Goal: Task Accomplishment & Management: Manage account settings

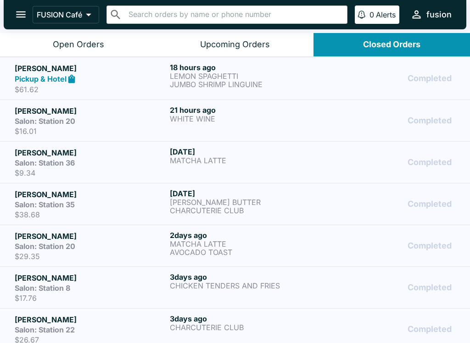
click at [119, 306] on link "[PERSON_NAME] Salon: Station 8 $17.76 [DATE] CHICKEN TENDERS AND FRIES Completed" at bounding box center [235, 287] width 470 height 42
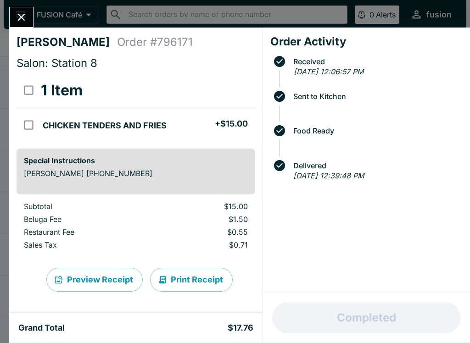
scroll to position [75, 0]
click at [31, 20] on button "Close" at bounding box center [21, 17] width 23 height 20
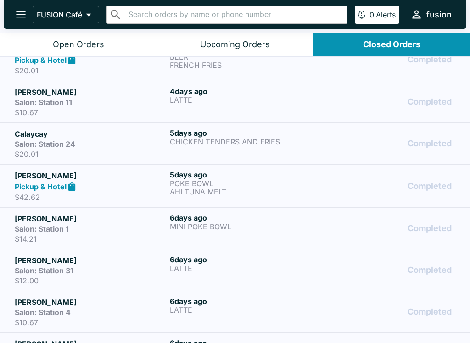
scroll to position [396, 0]
click at [120, 187] on div "Pickup & Hotel" at bounding box center [90, 186] width 151 height 11
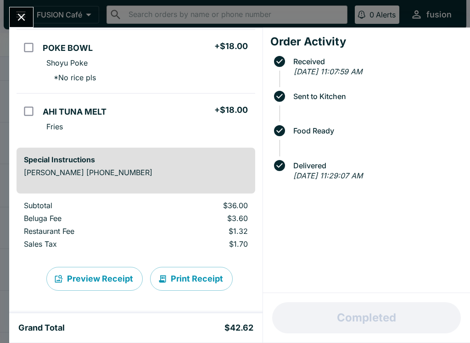
scroll to position [78, 0]
click at [188, 274] on button "Print Receipt" at bounding box center [191, 279] width 83 height 24
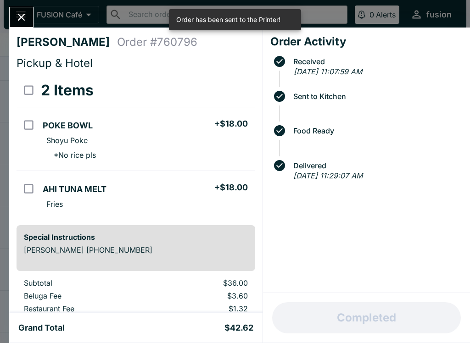
scroll to position [0, 0]
click at [15, 15] on button "Close" at bounding box center [21, 17] width 23 height 20
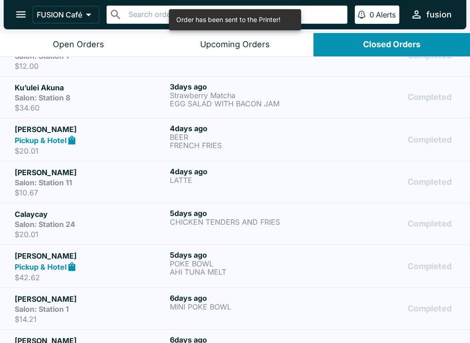
scroll to position [315, 0]
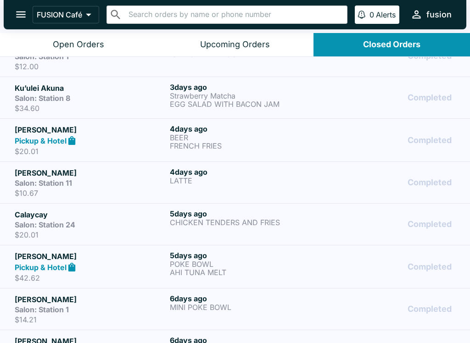
click at [107, 222] on div "Salon: Station 24" at bounding box center [90, 224] width 151 height 9
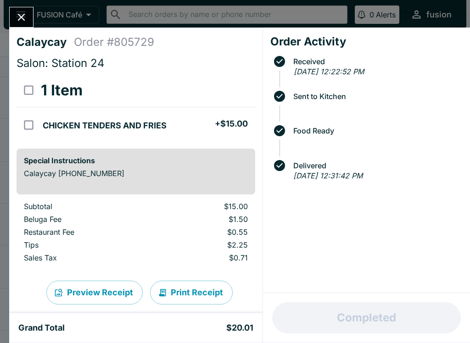
click at [200, 291] on button "Print Receipt" at bounding box center [191, 293] width 83 height 24
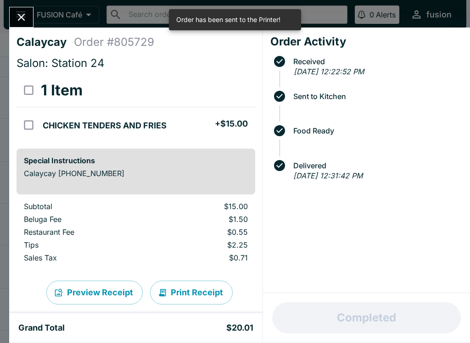
click at [26, 14] on icon "Close" at bounding box center [21, 17] width 12 height 12
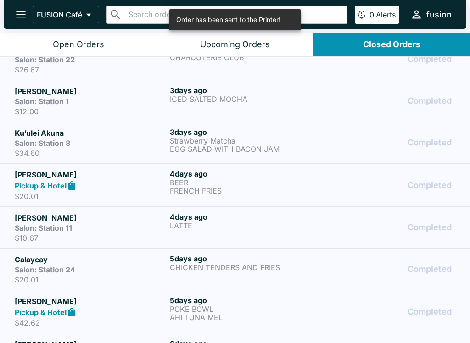
scroll to position [270, 0]
click at [114, 227] on div "Salon: Station 11" at bounding box center [90, 228] width 151 height 9
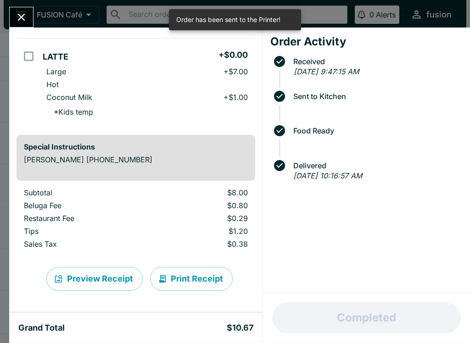
click at [192, 277] on button "Print Receipt" at bounding box center [191, 279] width 83 height 24
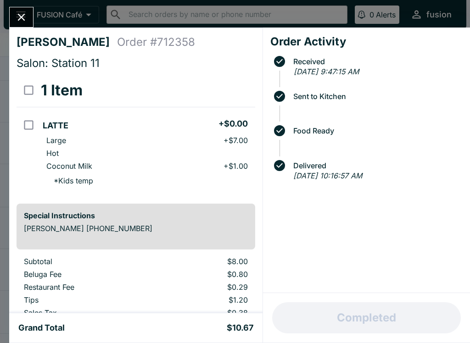
click at [28, 14] on icon "Close" at bounding box center [21, 17] width 12 height 12
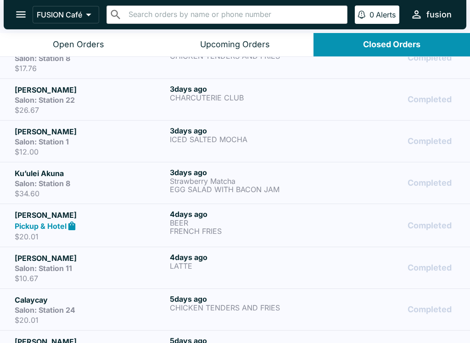
scroll to position [231, 0]
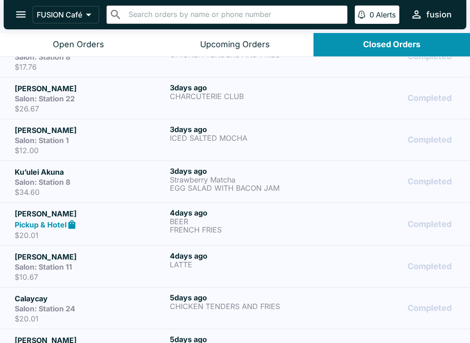
click at [264, 231] on p "FRENCH FRIES" at bounding box center [245, 230] width 151 height 8
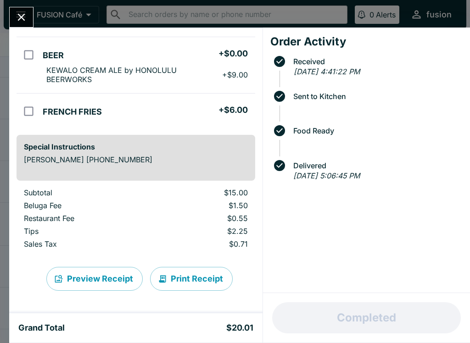
click at [187, 279] on button "Print Receipt" at bounding box center [191, 279] width 83 height 24
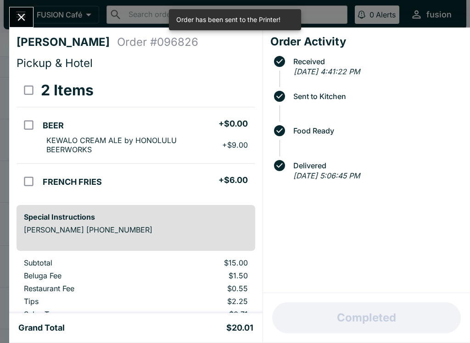
scroll to position [0, 0]
click at [26, 15] on icon "Close" at bounding box center [21, 17] width 12 height 12
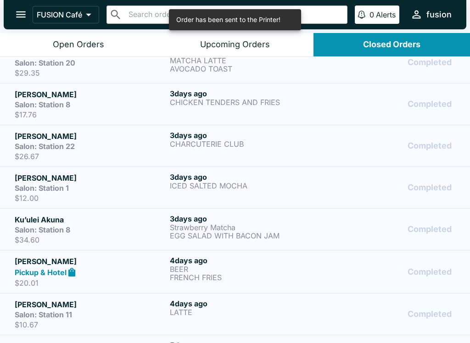
scroll to position [182, 0]
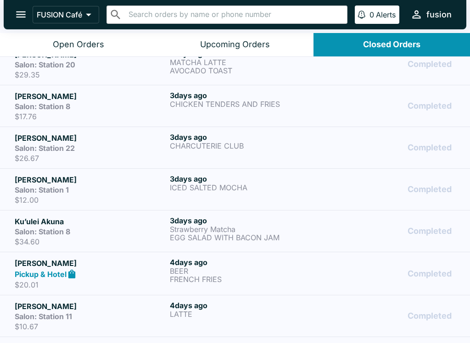
click at [124, 239] on p "$34.60" at bounding box center [90, 241] width 151 height 9
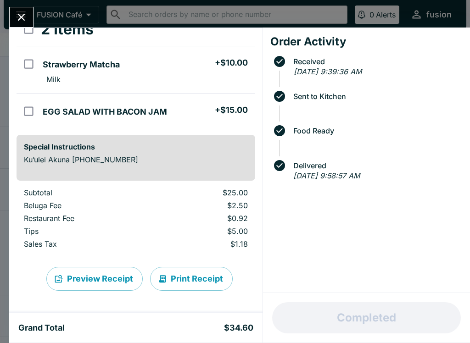
click at [194, 278] on button "Print Receipt" at bounding box center [191, 279] width 83 height 24
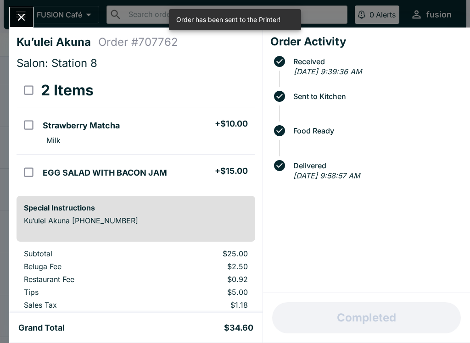
scroll to position [-1, 0]
click at [13, 15] on button "Close" at bounding box center [21, 17] width 23 height 20
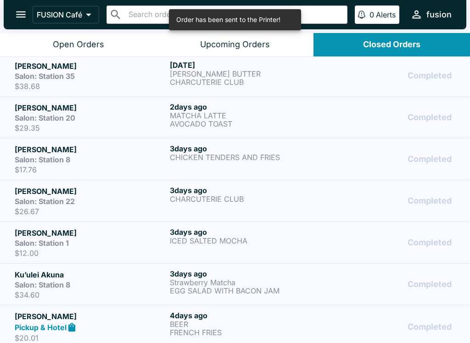
scroll to position [130, 0]
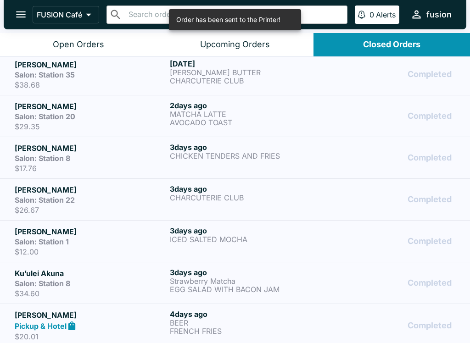
click at [105, 239] on div "Salon: Station 1" at bounding box center [90, 241] width 151 height 9
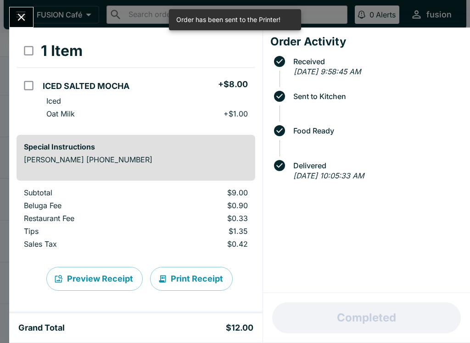
scroll to position [39, 0]
click at [203, 283] on button "Print Receipt" at bounding box center [191, 279] width 83 height 24
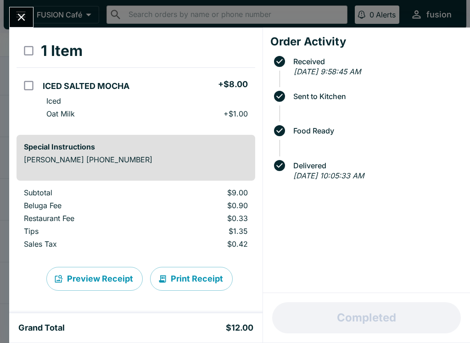
click at [28, 15] on icon "Close" at bounding box center [21, 17] width 12 height 12
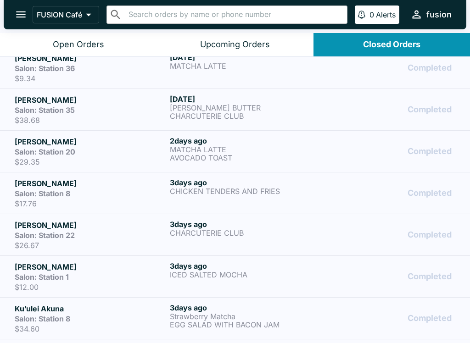
scroll to position [94, 0]
click at [105, 238] on div "Salon: Station 22" at bounding box center [90, 235] width 151 height 9
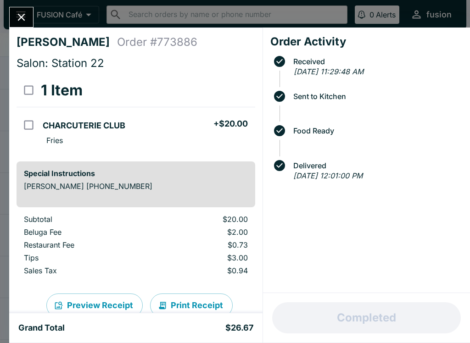
click at [185, 301] on button "Print Receipt" at bounding box center [191, 306] width 83 height 24
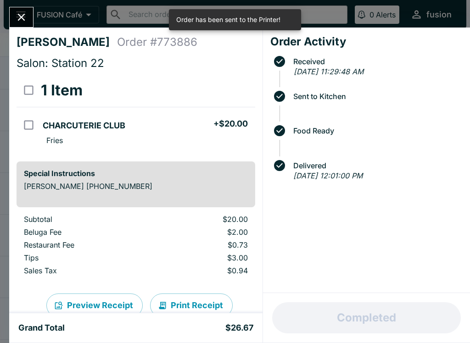
click at [22, 12] on icon "Close" at bounding box center [21, 17] width 12 height 12
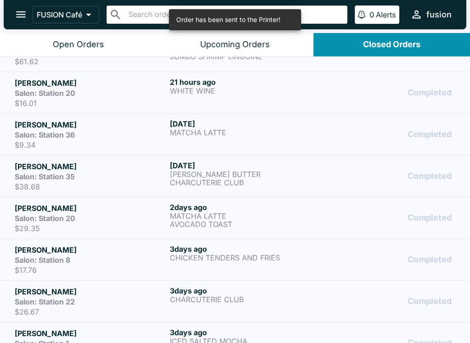
scroll to position [28, 0]
click at [123, 263] on div "Salon: Station 8" at bounding box center [90, 259] width 151 height 9
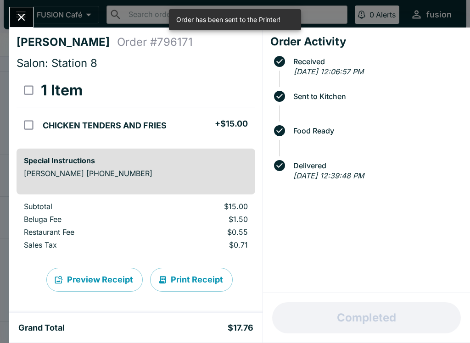
click at [184, 269] on button "Print Receipt" at bounding box center [191, 280] width 83 height 24
click at [17, 9] on button "Close" at bounding box center [21, 17] width 23 height 20
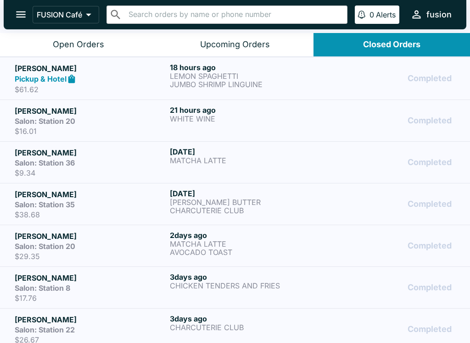
click at [111, 245] on div "Salon: Station 20" at bounding box center [90, 246] width 151 height 9
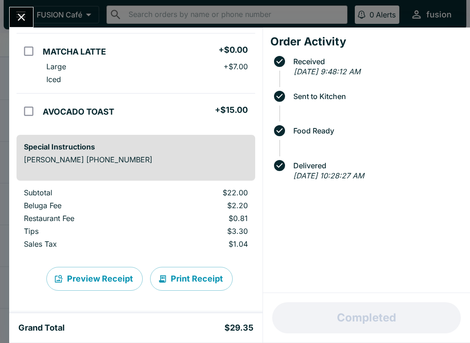
scroll to position [74, 0]
click at [197, 283] on button "Print Receipt" at bounding box center [191, 279] width 83 height 24
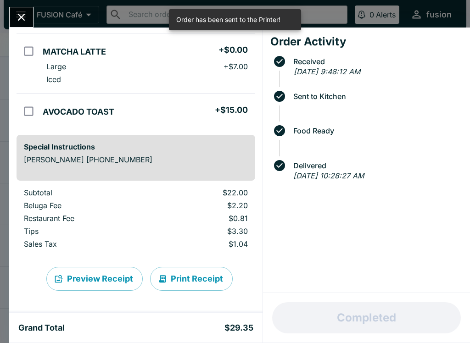
click at [26, 11] on button "Close" at bounding box center [21, 17] width 23 height 20
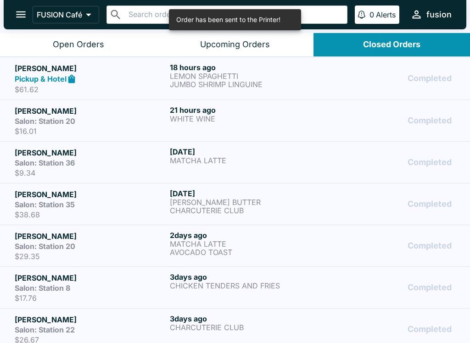
click at [120, 207] on div "Salon: Station 35" at bounding box center [90, 204] width 151 height 9
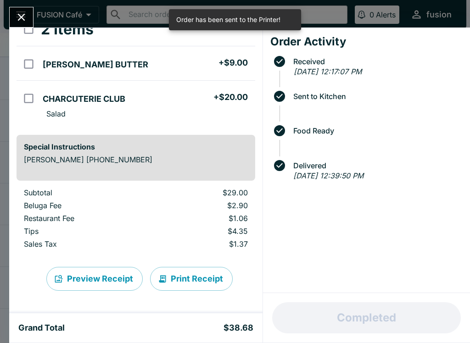
click at [192, 282] on button "Print Receipt" at bounding box center [191, 279] width 83 height 24
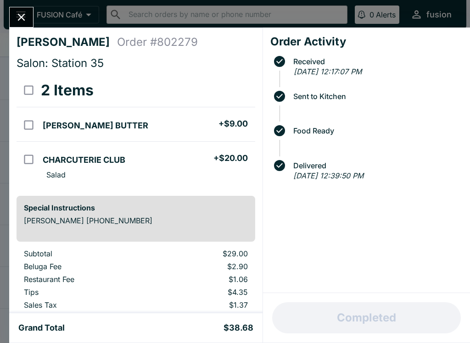
scroll to position [0, 0]
click at [23, 15] on icon "Close" at bounding box center [21, 17] width 7 height 7
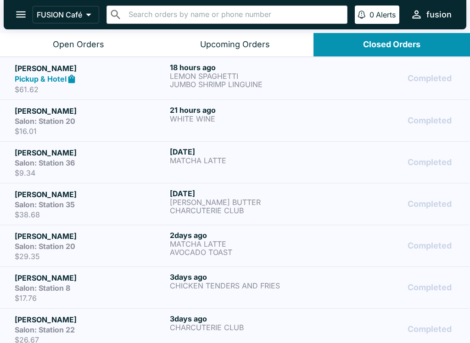
click at [215, 162] on p "MATCHA LATTE" at bounding box center [245, 160] width 151 height 8
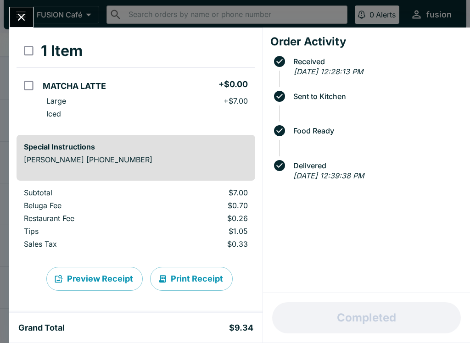
scroll to position [39, 0]
click at [200, 279] on button "Print Receipt" at bounding box center [191, 279] width 83 height 24
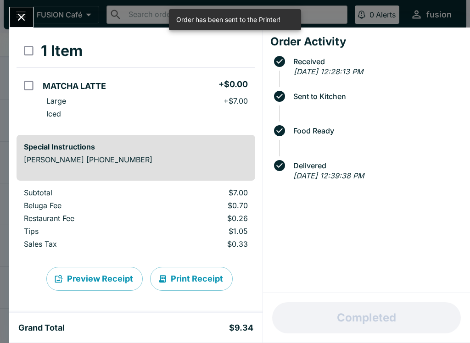
click at [28, 23] on button "Close" at bounding box center [21, 17] width 23 height 20
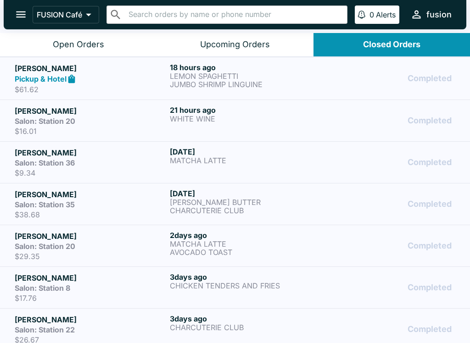
click at [93, 113] on h5 "[PERSON_NAME]" at bounding box center [90, 110] width 151 height 11
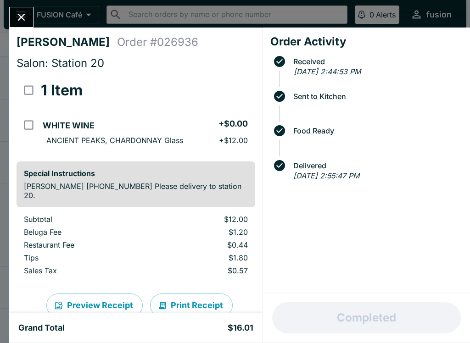
click at [198, 294] on button "Print Receipt" at bounding box center [191, 306] width 83 height 24
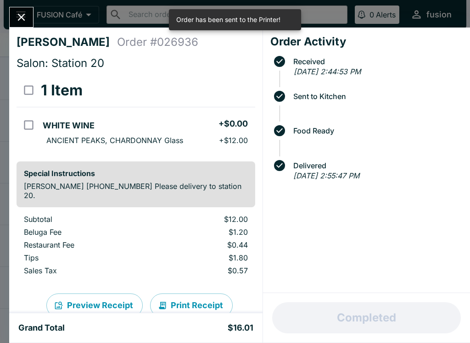
click at [22, 14] on icon "Close" at bounding box center [21, 17] width 12 height 12
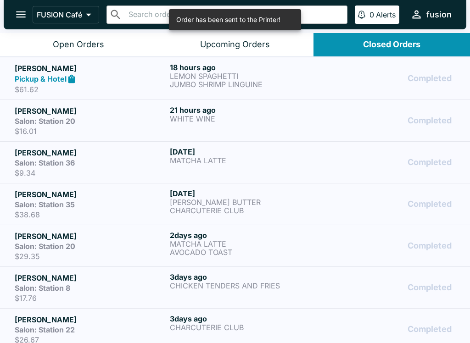
click at [126, 76] on div "Pickup & Hotel" at bounding box center [90, 79] width 151 height 11
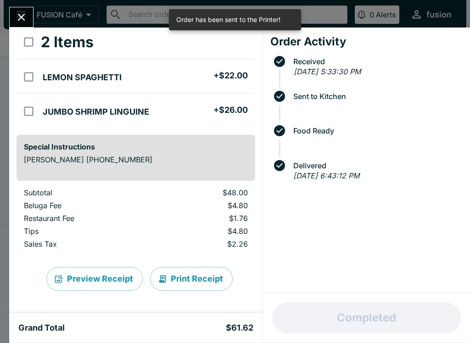
scroll to position [48, 0]
click at [196, 280] on button "Print Receipt" at bounding box center [191, 279] width 83 height 24
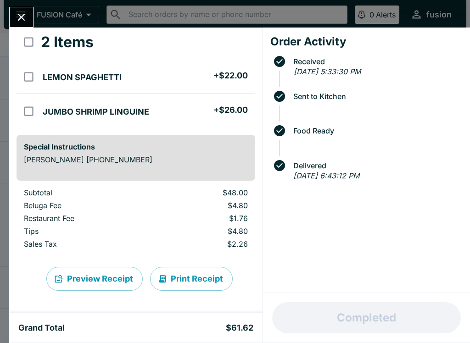
click at [16, 3] on div "[PERSON_NAME] Order # 128108 Pickup & Hotel 2 Items LEMON SPAGHETTI + $22.00 JU…" at bounding box center [235, 171] width 470 height 343
